Goal: Find specific page/section: Find specific page/section

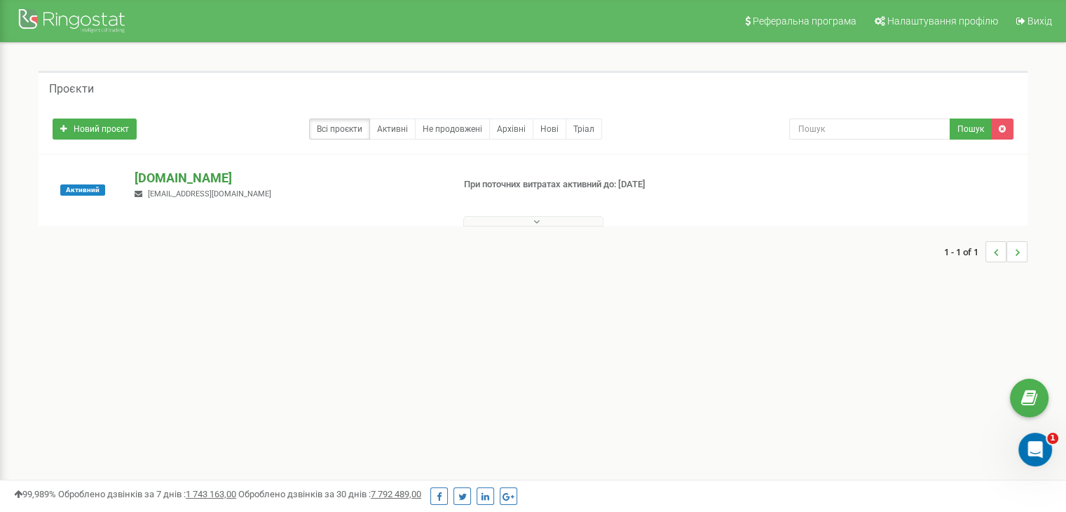
click at [156, 177] on p "[DOMAIN_NAME]" at bounding box center [288, 178] width 306 height 18
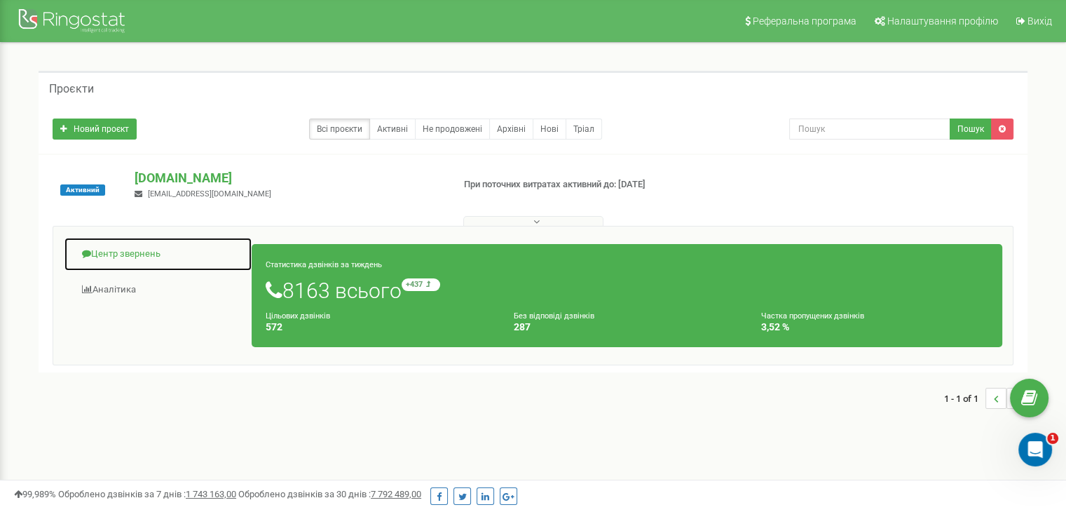
click at [95, 247] on link "Центр звернень" at bounding box center [158, 254] width 189 height 34
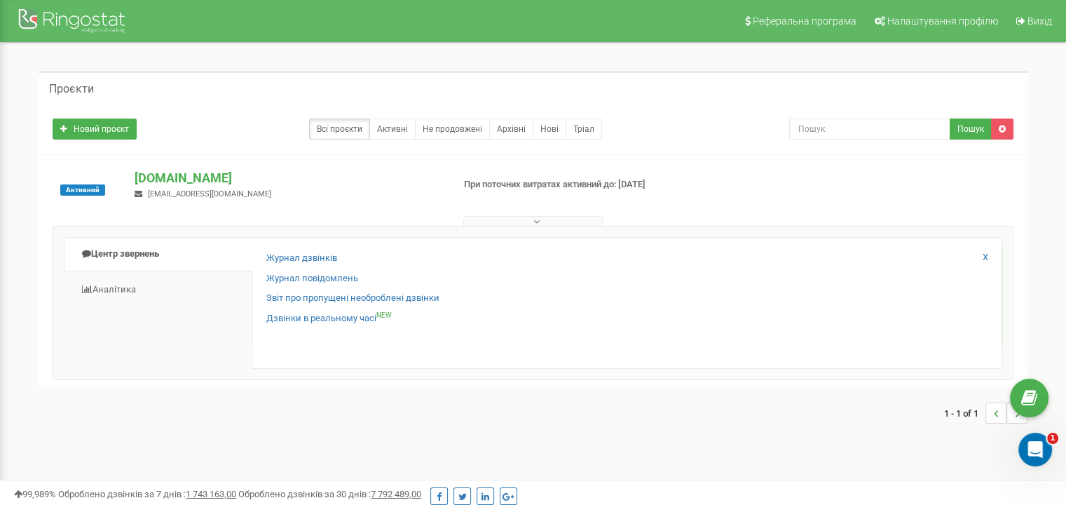
click at [298, 249] on div "Журнал дзвінків Журнал повідомлень Звіт про пропущені необроблені дзвінки Дзвін…" at bounding box center [627, 303] width 751 height 132
click at [300, 256] on link "Журнал дзвінків" at bounding box center [301, 258] width 71 height 13
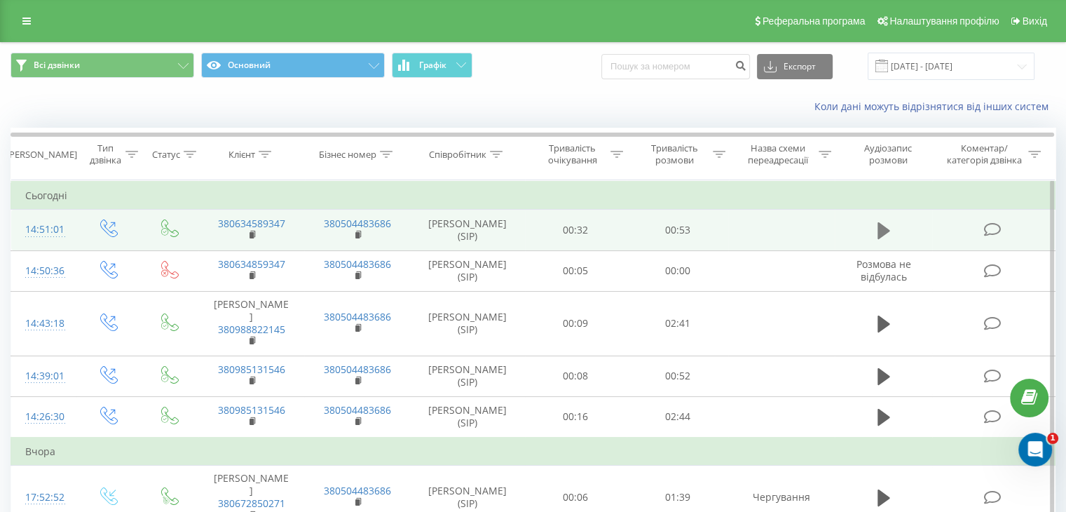
click at [881, 229] on icon at bounding box center [883, 230] width 13 height 17
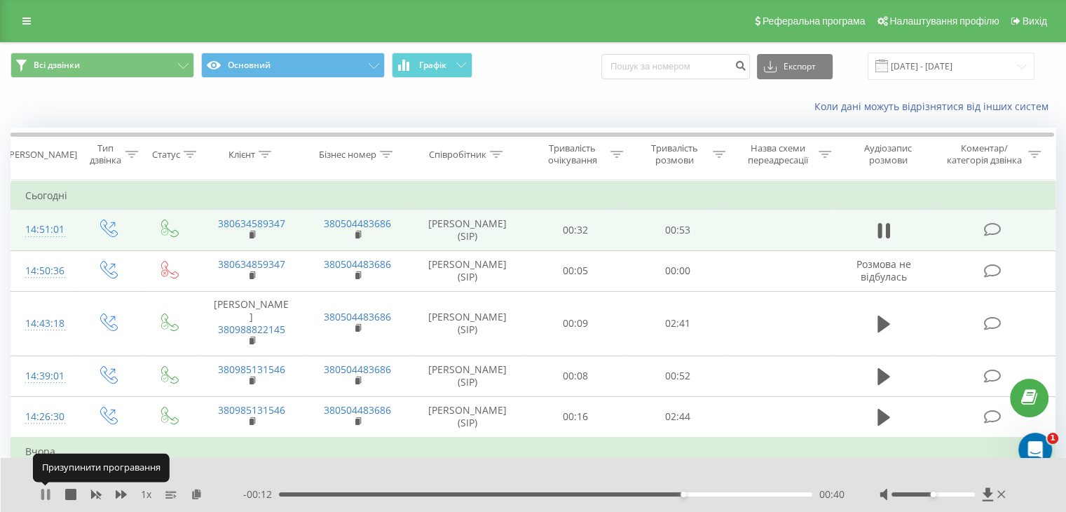
click at [47, 493] on icon at bounding box center [48, 494] width 3 height 11
